Goal: Information Seeking & Learning: Check status

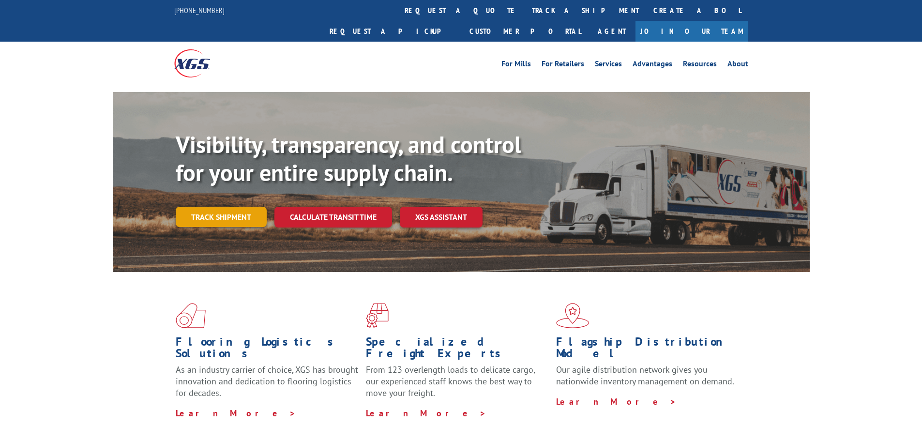
click at [203, 207] on link "Track shipment" at bounding box center [221, 217] width 91 height 20
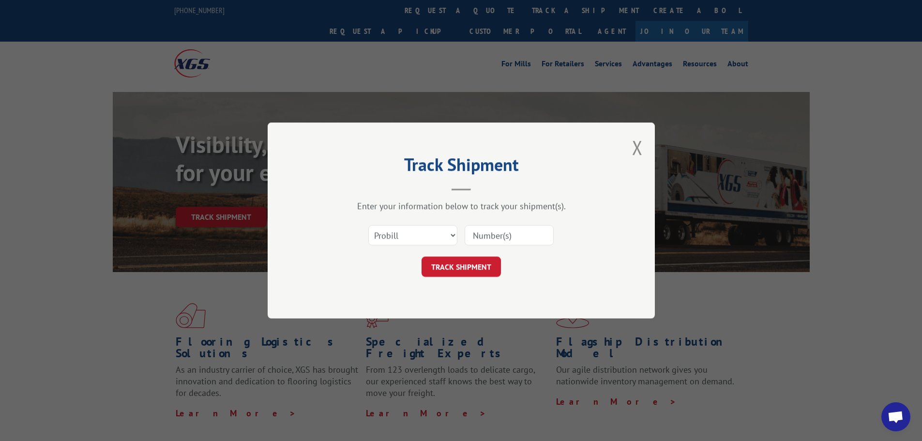
click at [502, 236] on input at bounding box center [509, 235] width 89 height 20
type input "17554298"
click button "TRACK SHIPMENT" at bounding box center [461, 267] width 79 height 20
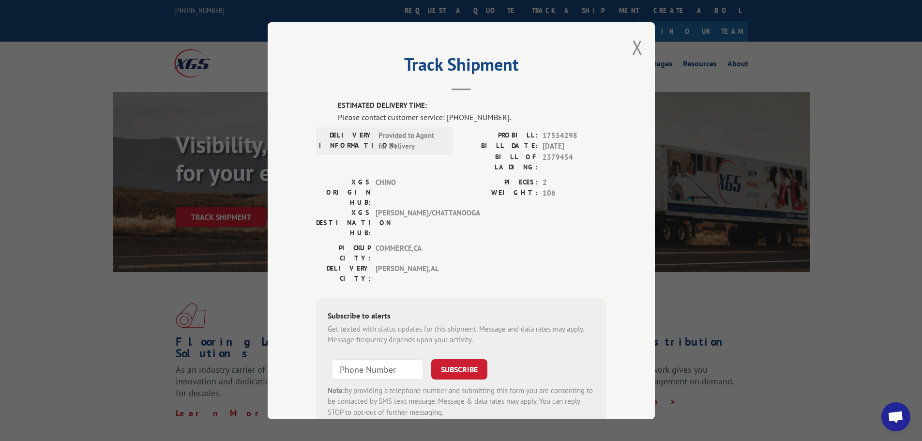
click at [553, 158] on span "2379454" at bounding box center [575, 162] width 64 height 20
click at [360, 207] on label "XGS DESTINATION HUB:" at bounding box center [343, 222] width 55 height 31
click at [379, 146] on span "Provided to Agent for Delivery" at bounding box center [411, 141] width 65 height 22
drag, startPoint x: 375, startPoint y: 133, endPoint x: 425, endPoint y: 164, distance: 59.1
click at [425, 164] on div "DELIVERY INFORMATION: Provided to Agent for Delivery" at bounding box center [384, 153] width 137 height 47
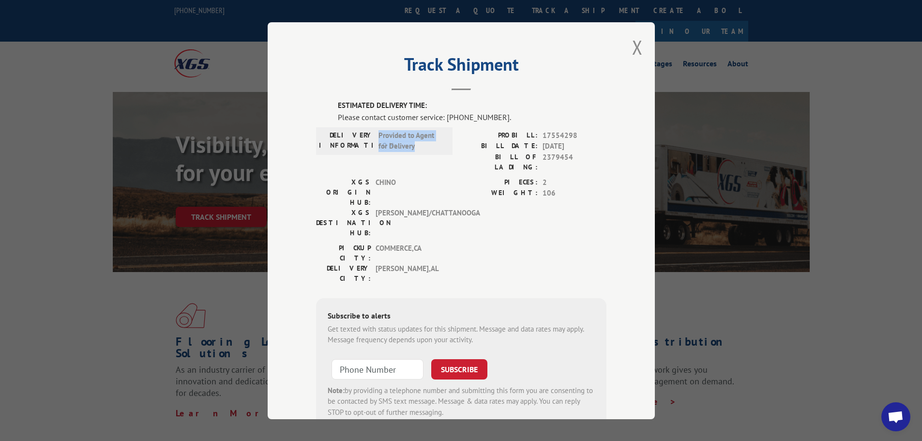
click at [425, 164] on div "DELIVERY INFORMATION: Provided to Agent for Delivery" at bounding box center [384, 153] width 137 height 47
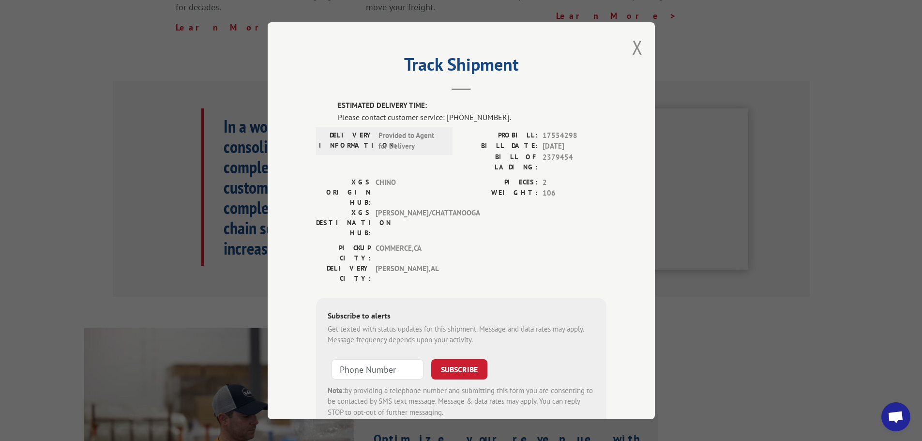
click at [623, 47] on div "Track Shipment ESTIMATED DELIVERY TIME: Please contact customer service: [PHONE…" at bounding box center [461, 220] width 387 height 397
click at [636, 45] on button "Close modal" at bounding box center [637, 47] width 11 height 26
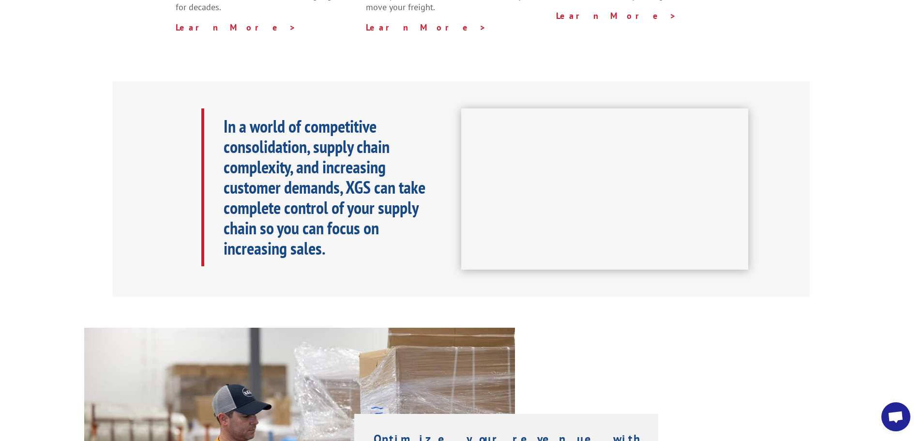
scroll to position [0, 0]
